Goal: Navigation & Orientation: Go to known website

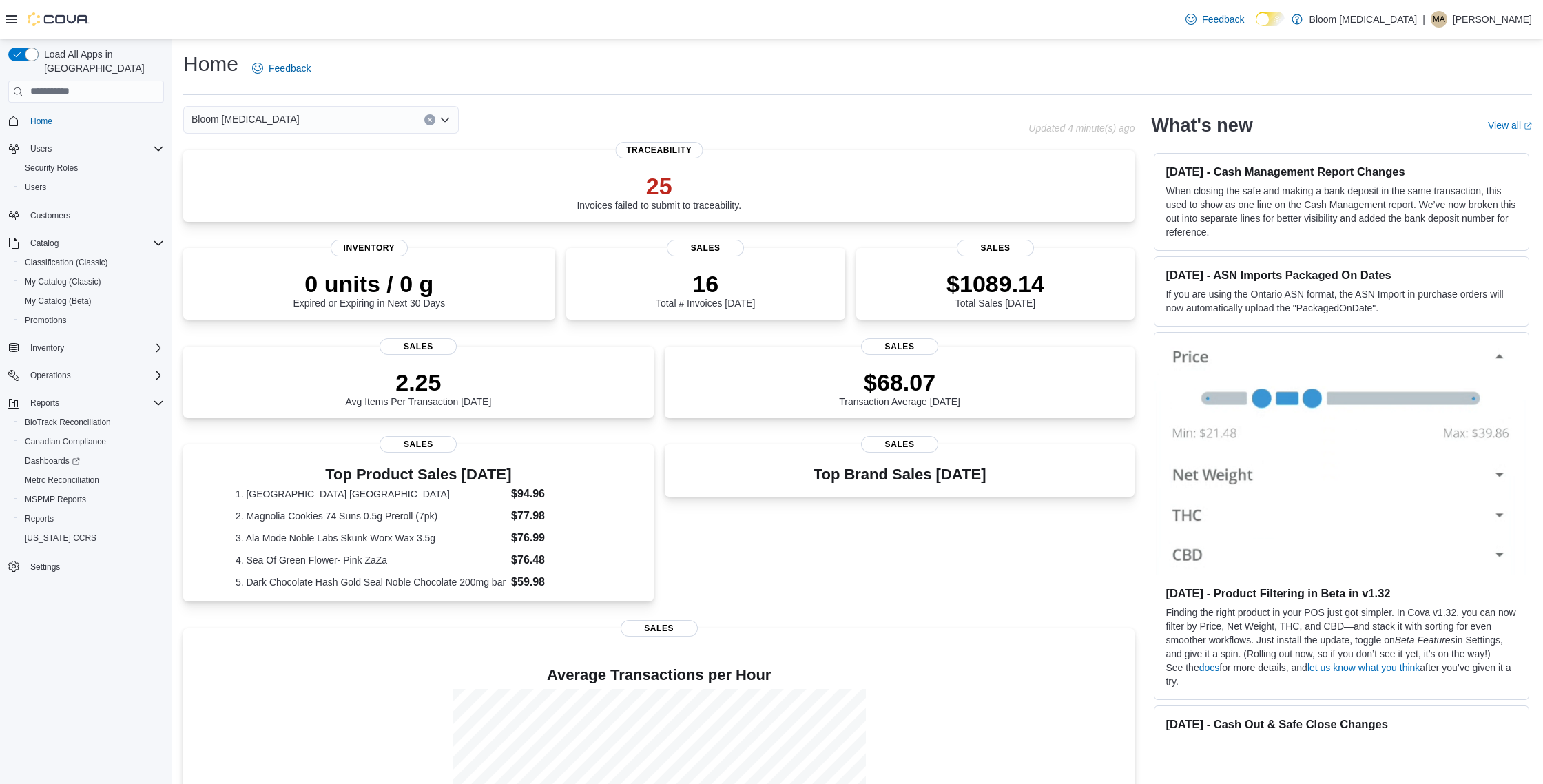
click at [695, 223] on div "25 Invoices failed to submit to traceability. Traceability" at bounding box center [658, 190] width 952 height 81
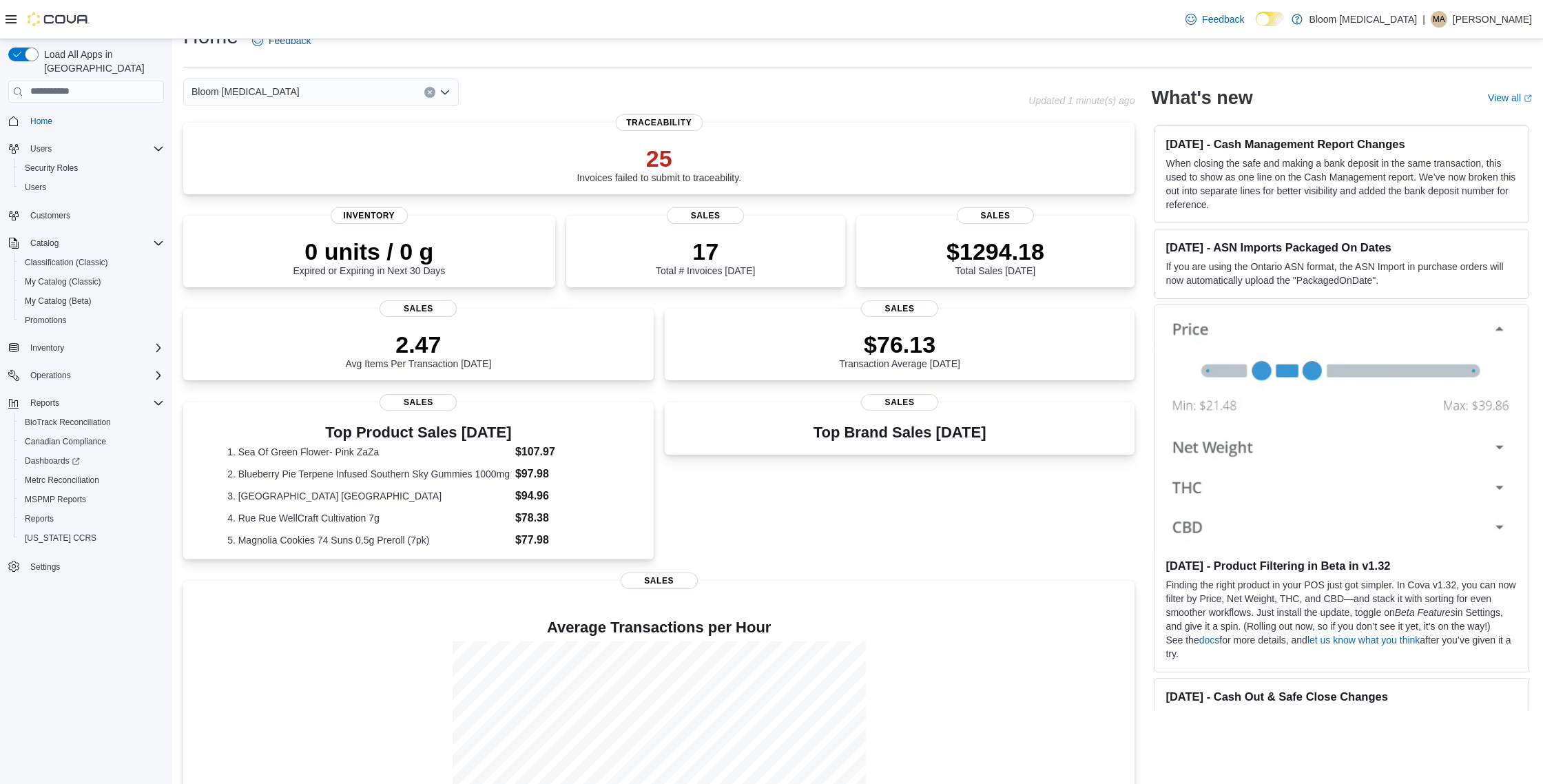
scroll to position [29, 0]
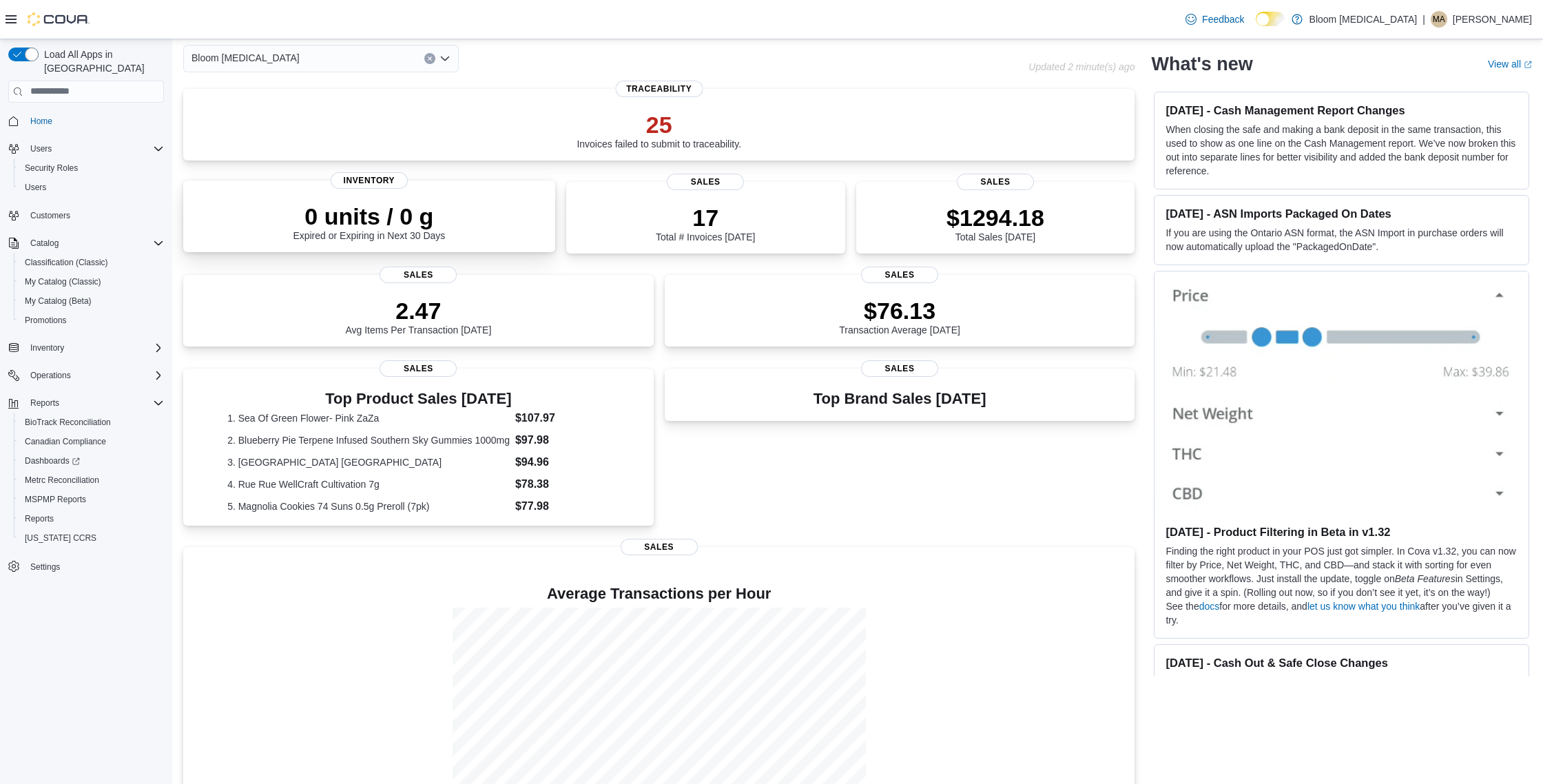
scroll to position [119, 0]
